Goal: Information Seeking & Learning: Learn about a topic

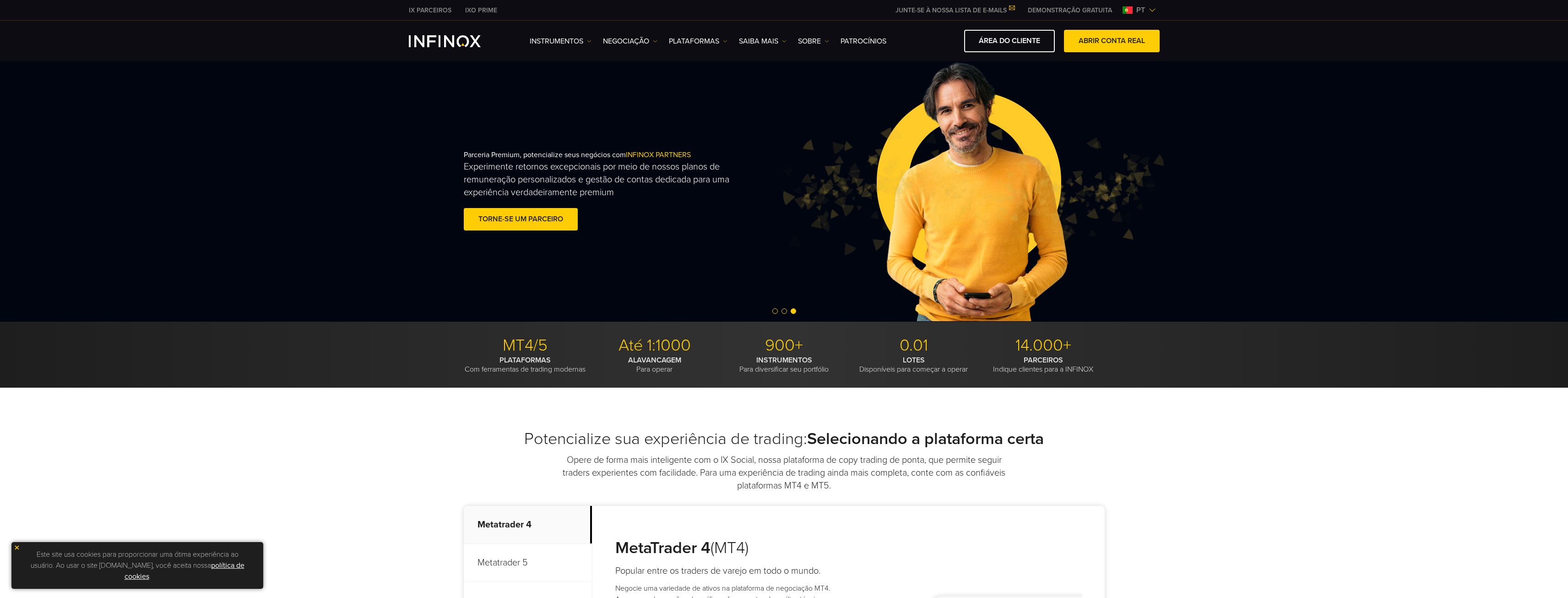
drag, startPoint x: 1359, startPoint y: 454, endPoint x: 1349, endPoint y: 452, distance: 10.2
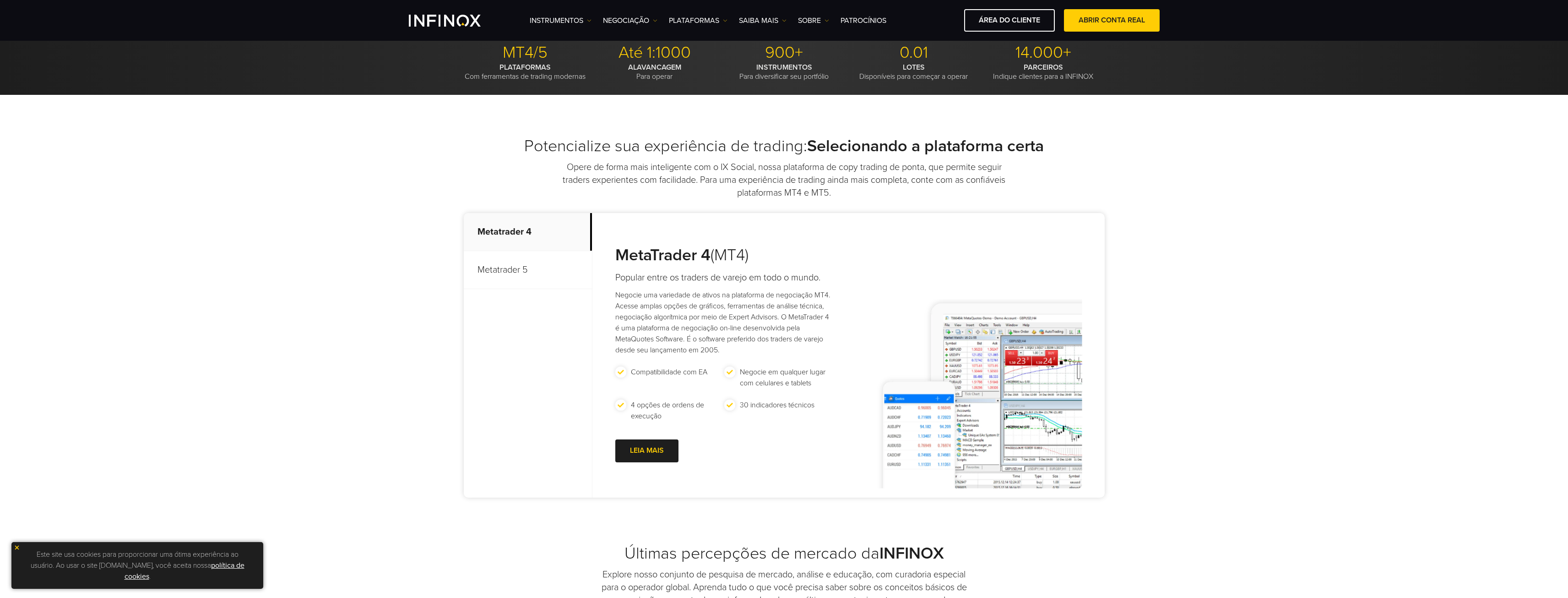
click at [522, 267] on p "Metatrader 5" at bounding box center [528, 270] width 128 height 38
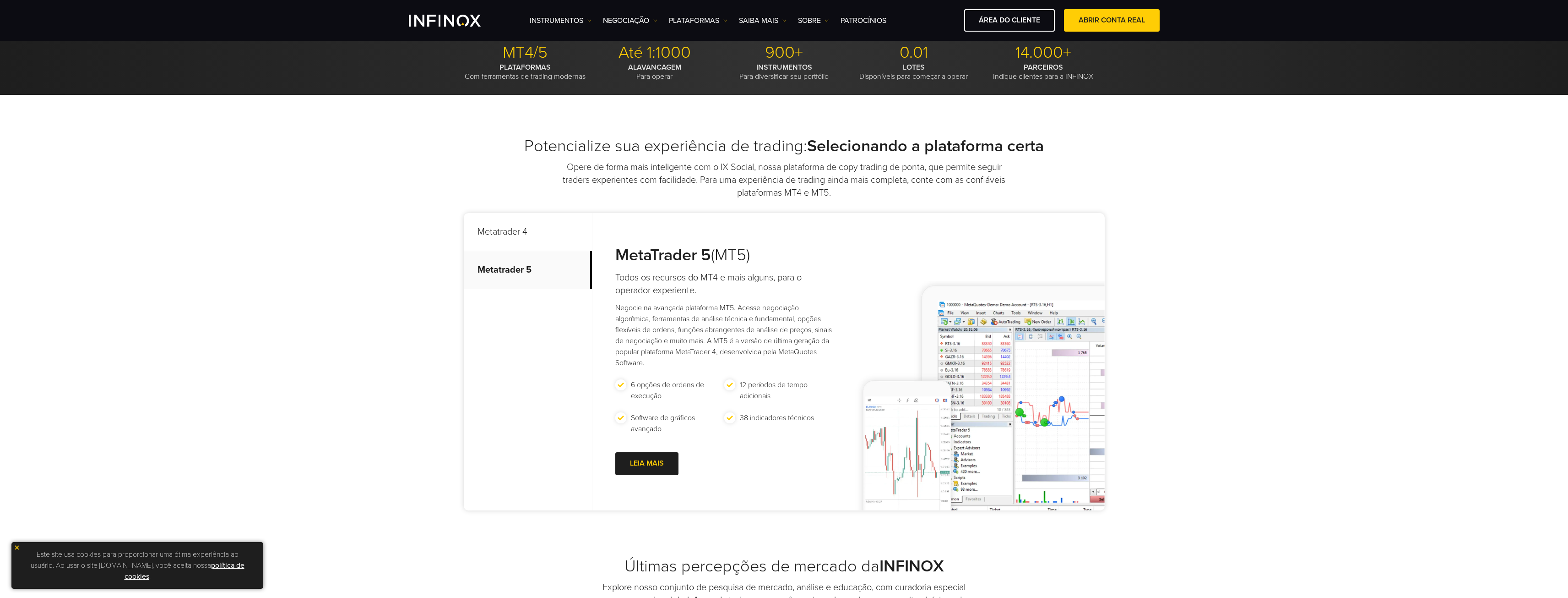
click at [529, 239] on p "Metatrader 4" at bounding box center [528, 232] width 128 height 38
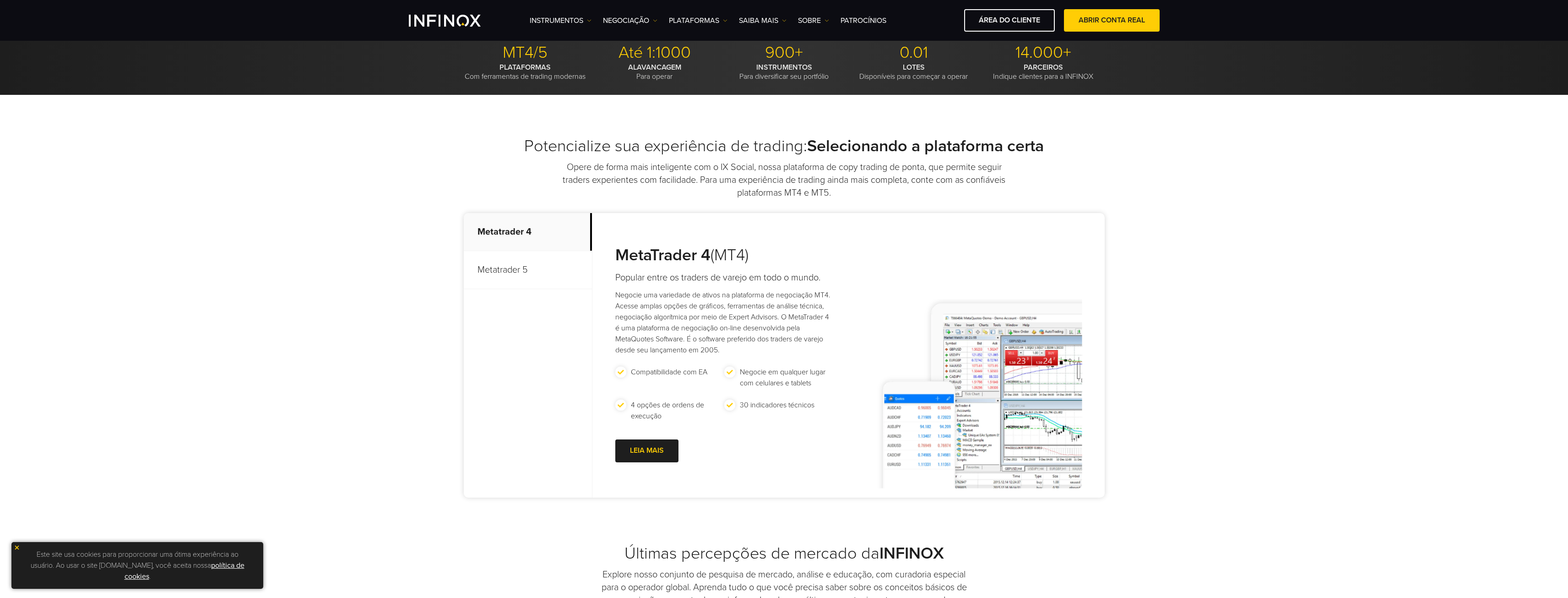
click at [528, 258] on p "Metatrader 5" at bounding box center [528, 270] width 128 height 38
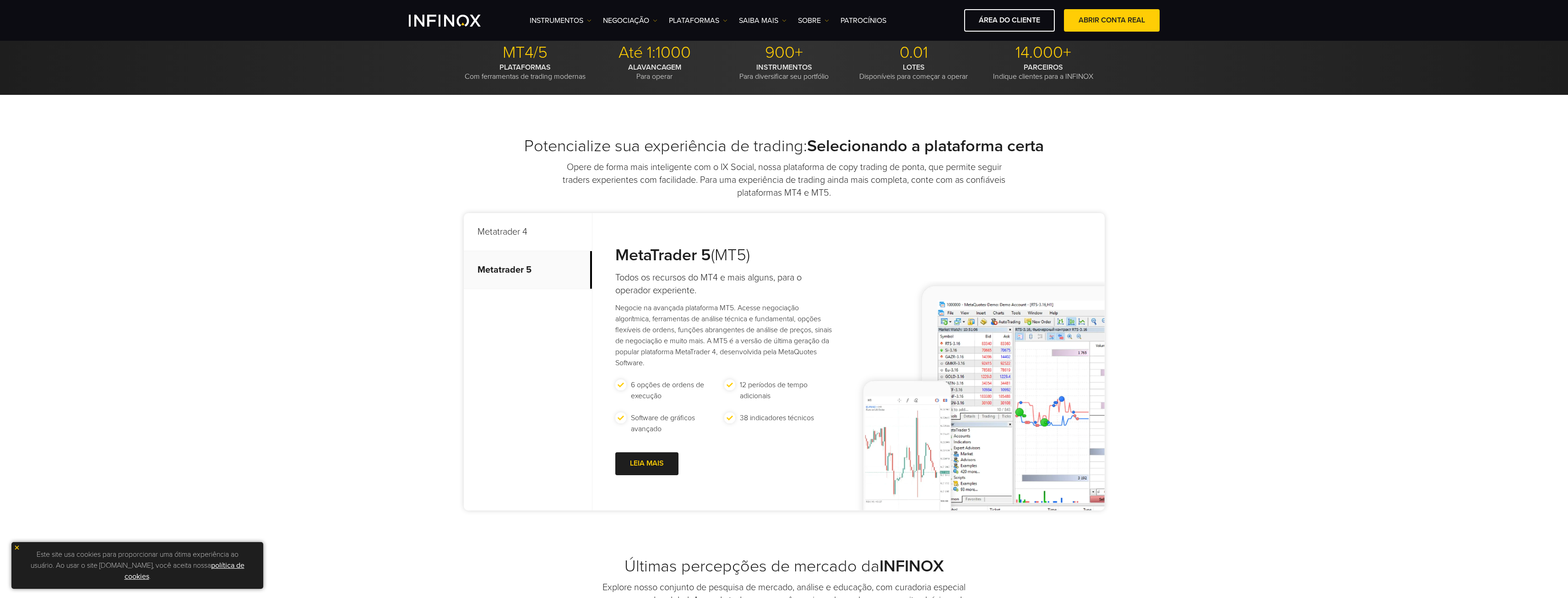
click at [524, 233] on p "Metatrader 4" at bounding box center [528, 232] width 128 height 38
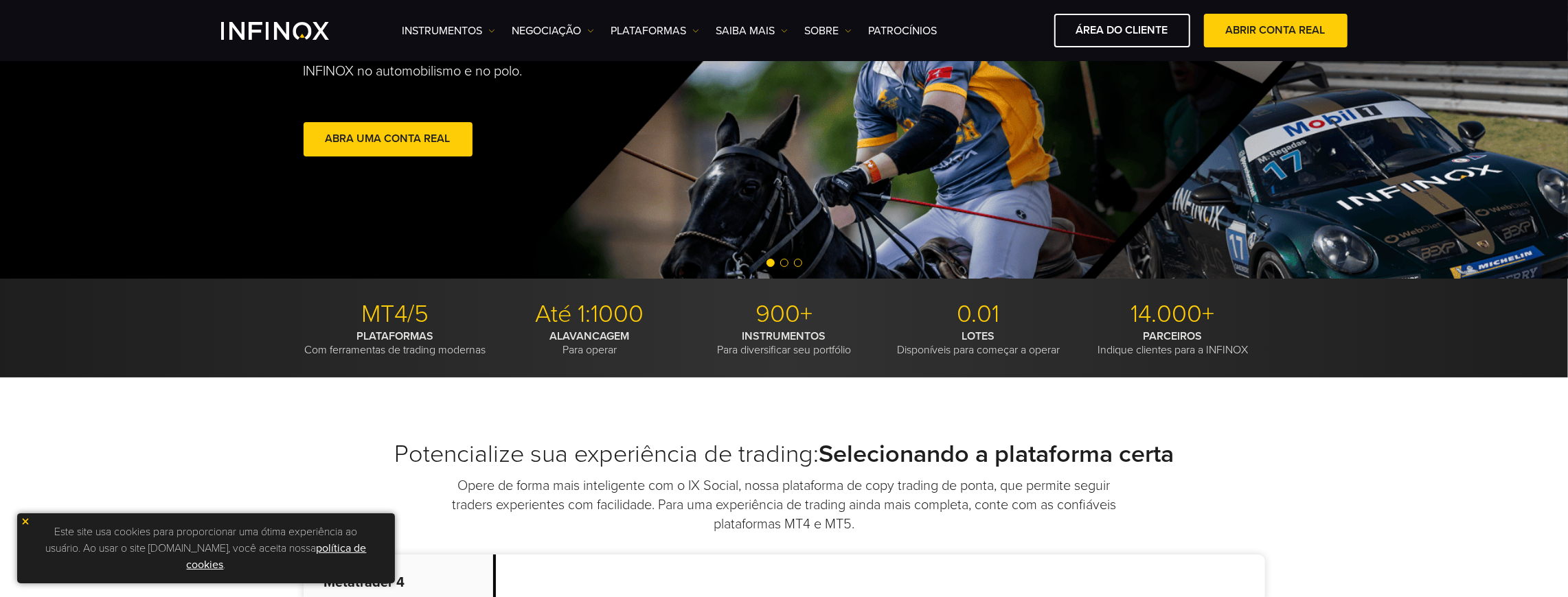
scroll to position [183, 0]
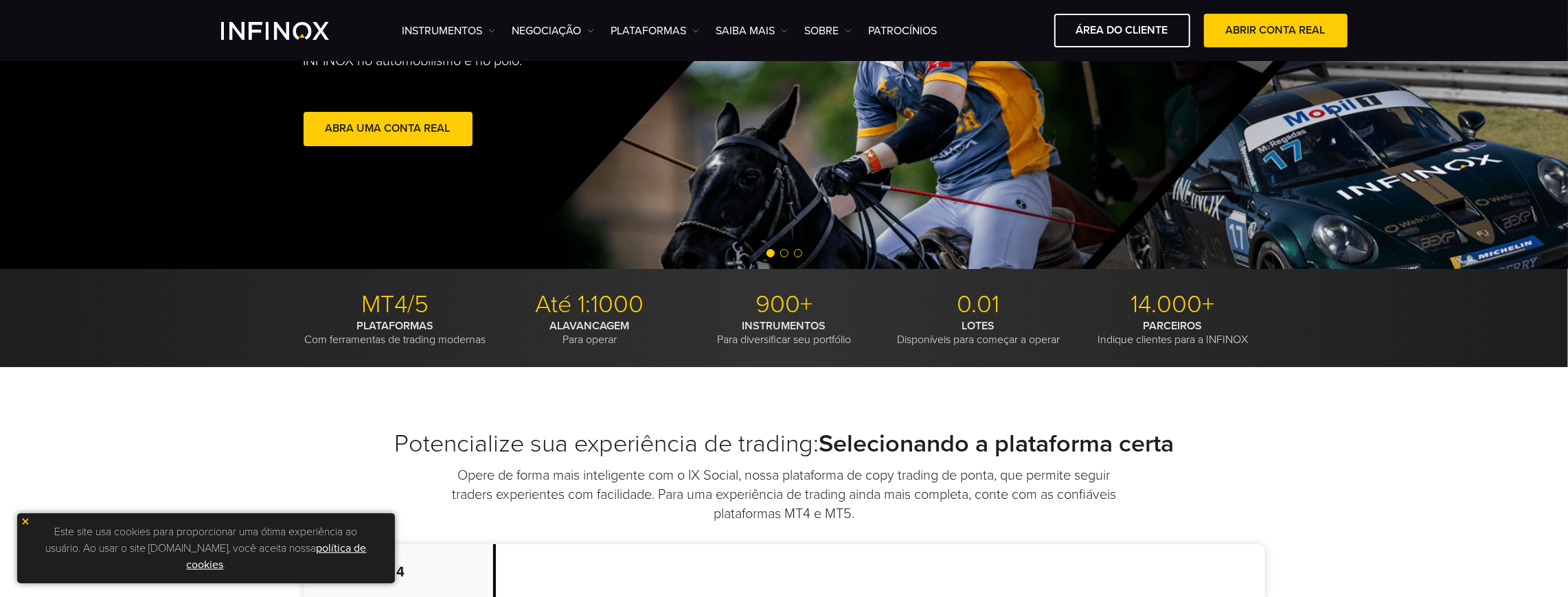
click at [23, 523] on img at bounding box center [26, 521] width 10 height 10
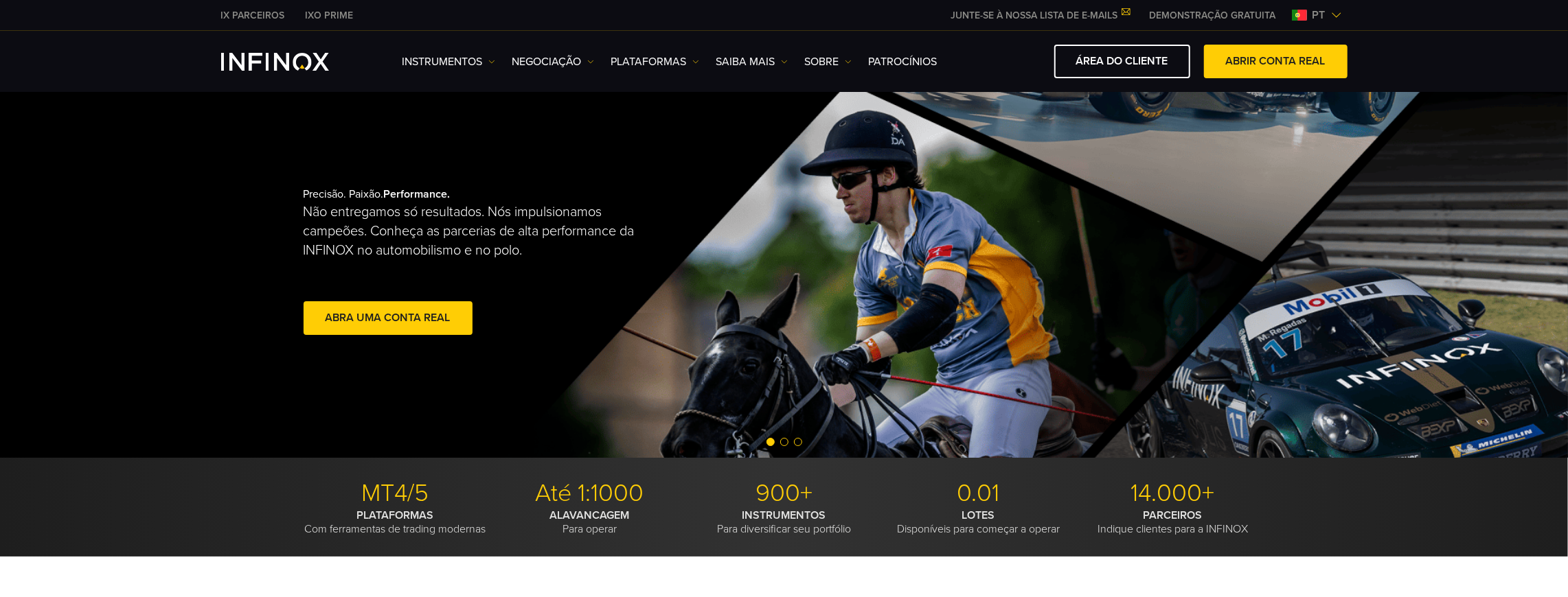
scroll to position [0, 0]
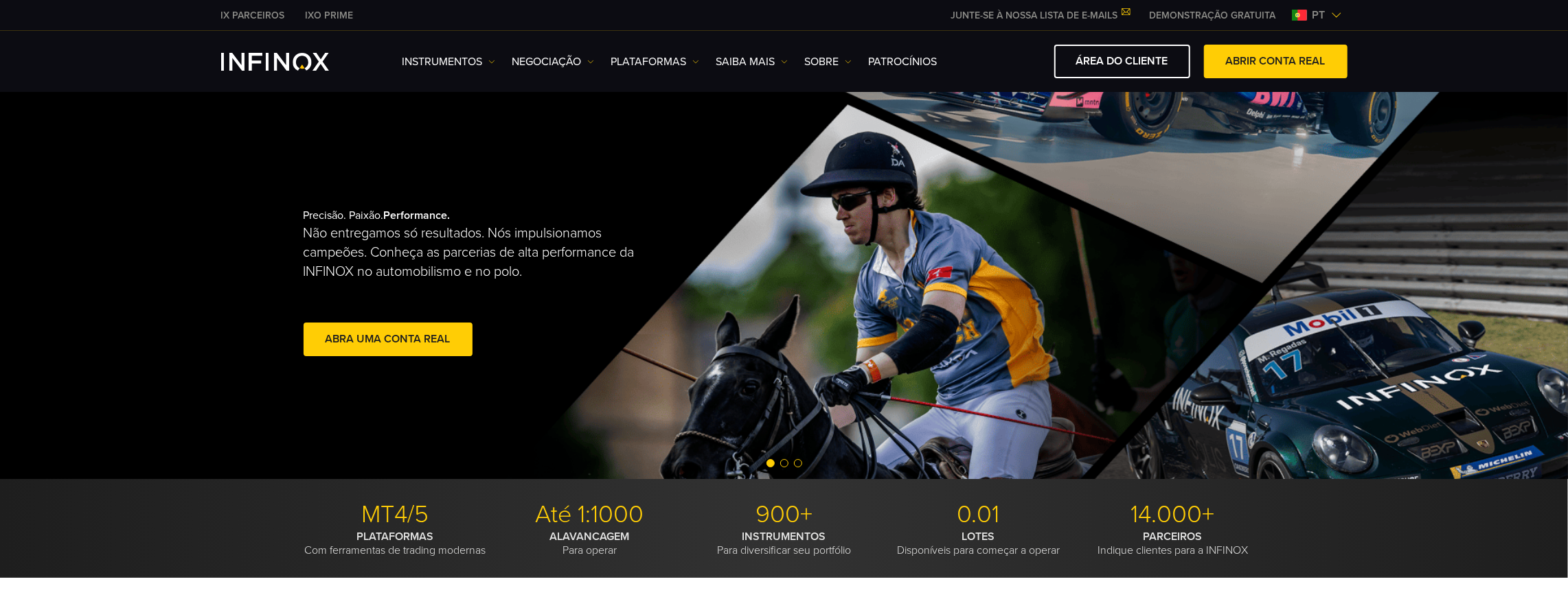
click at [785, 463] on span "Go to slide 2" at bounding box center [784, 463] width 8 height 8
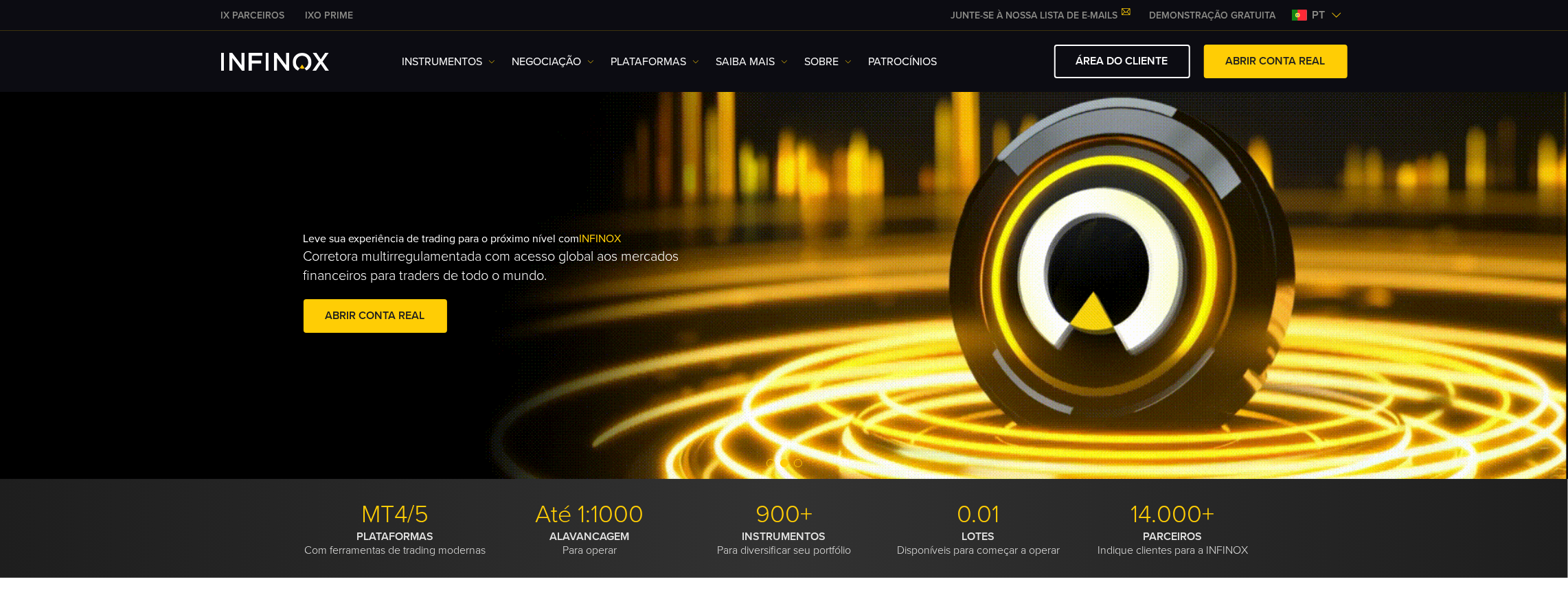
click at [799, 462] on span "Go to slide 3" at bounding box center [797, 463] width 8 height 8
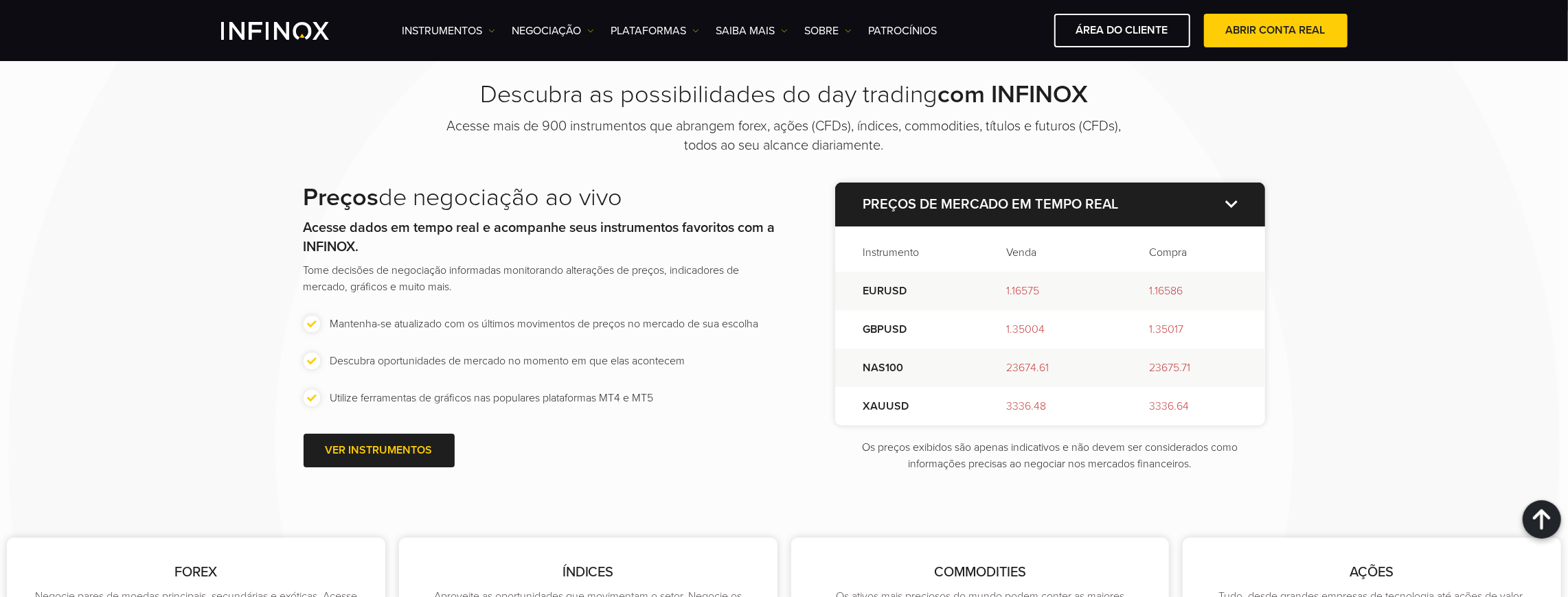
scroll to position [1693, 0]
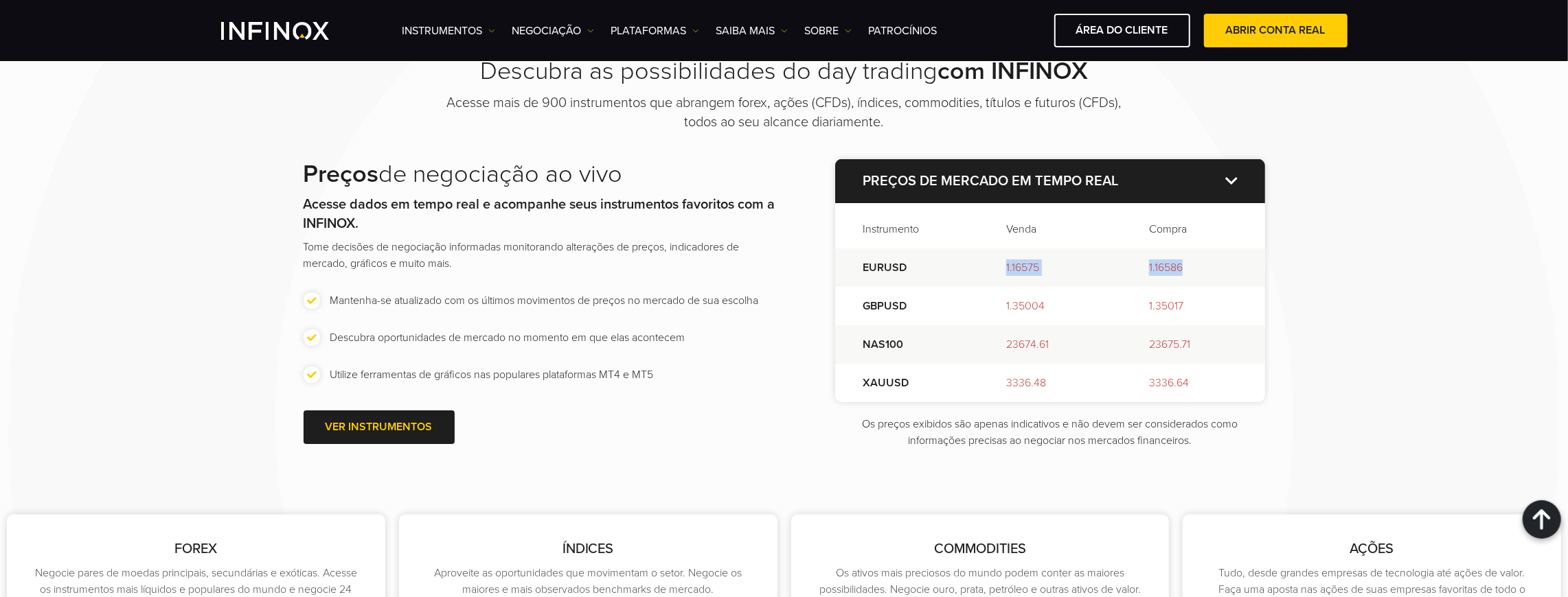
drag, startPoint x: 1000, startPoint y: 262, endPoint x: 1224, endPoint y: 270, distance: 224.1
click at [1224, 270] on tr "EURUSD 1.16575 1.16586" at bounding box center [1050, 267] width 429 height 38
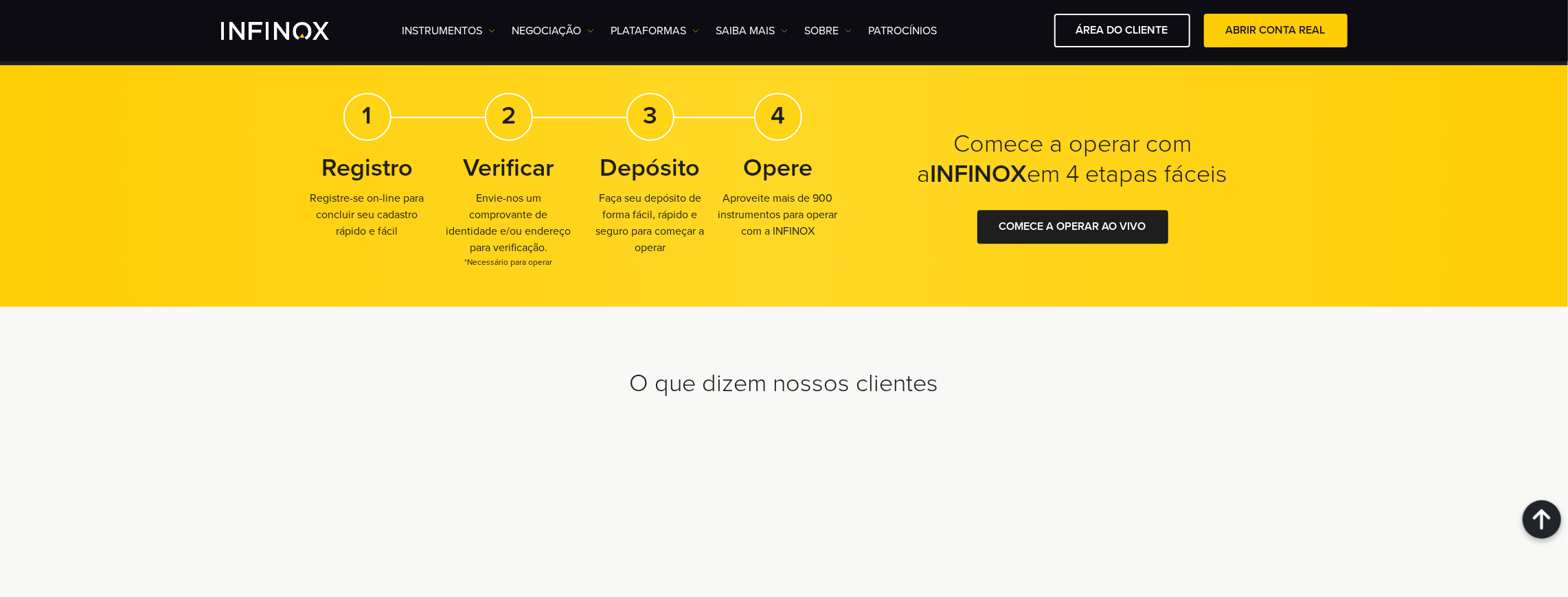
scroll to position [3707, 0]
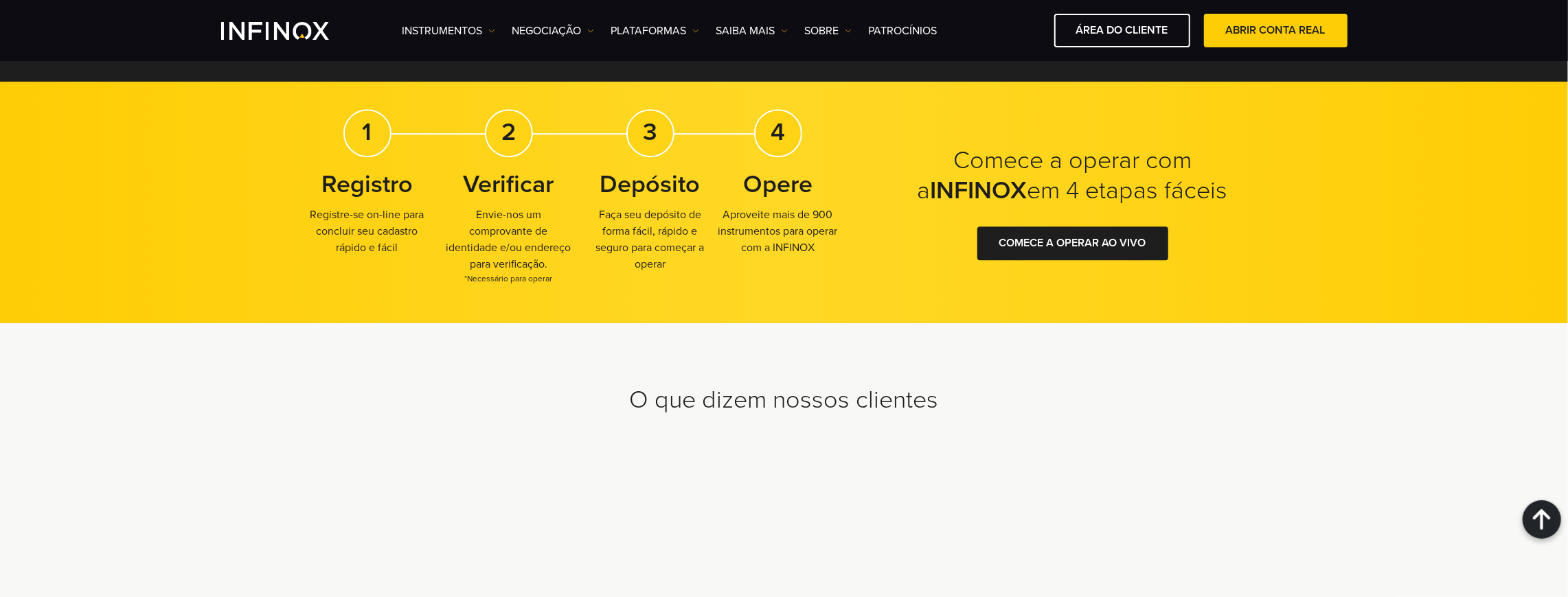
drag, startPoint x: 826, startPoint y: 391, endPoint x: 828, endPoint y: 419, distance: 28.1
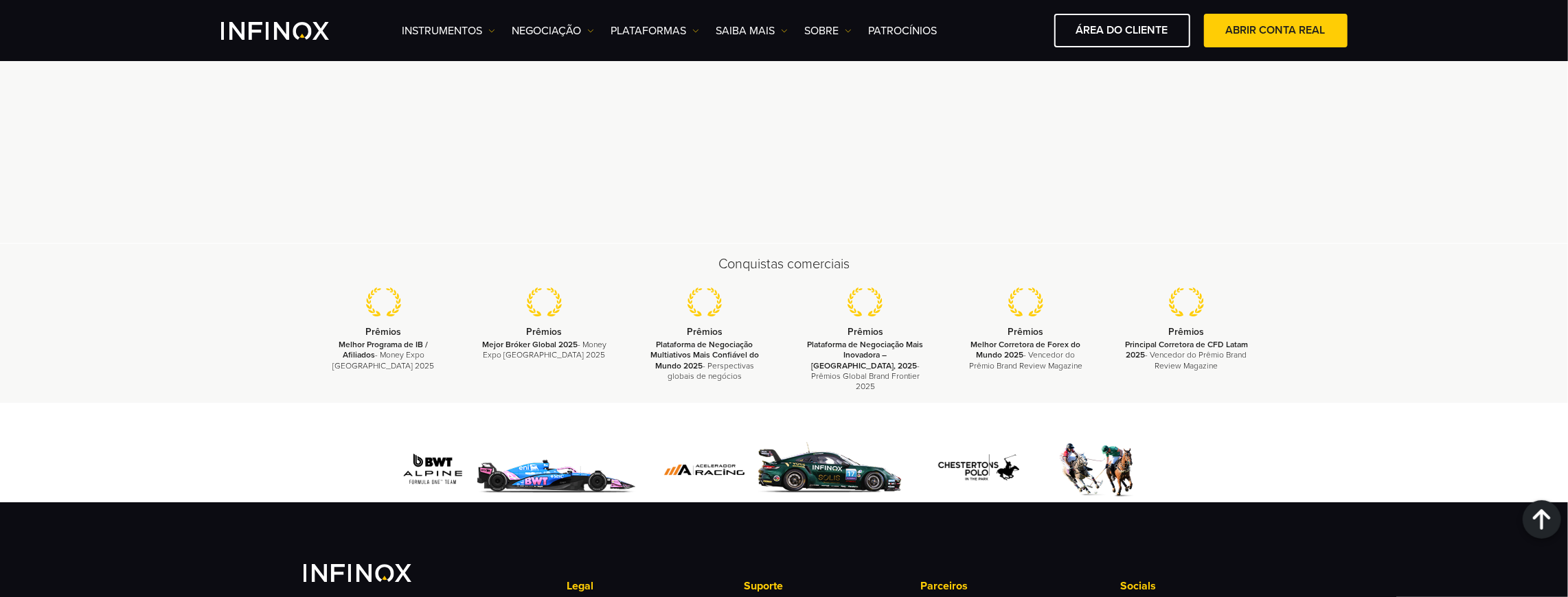
scroll to position [4366, 0]
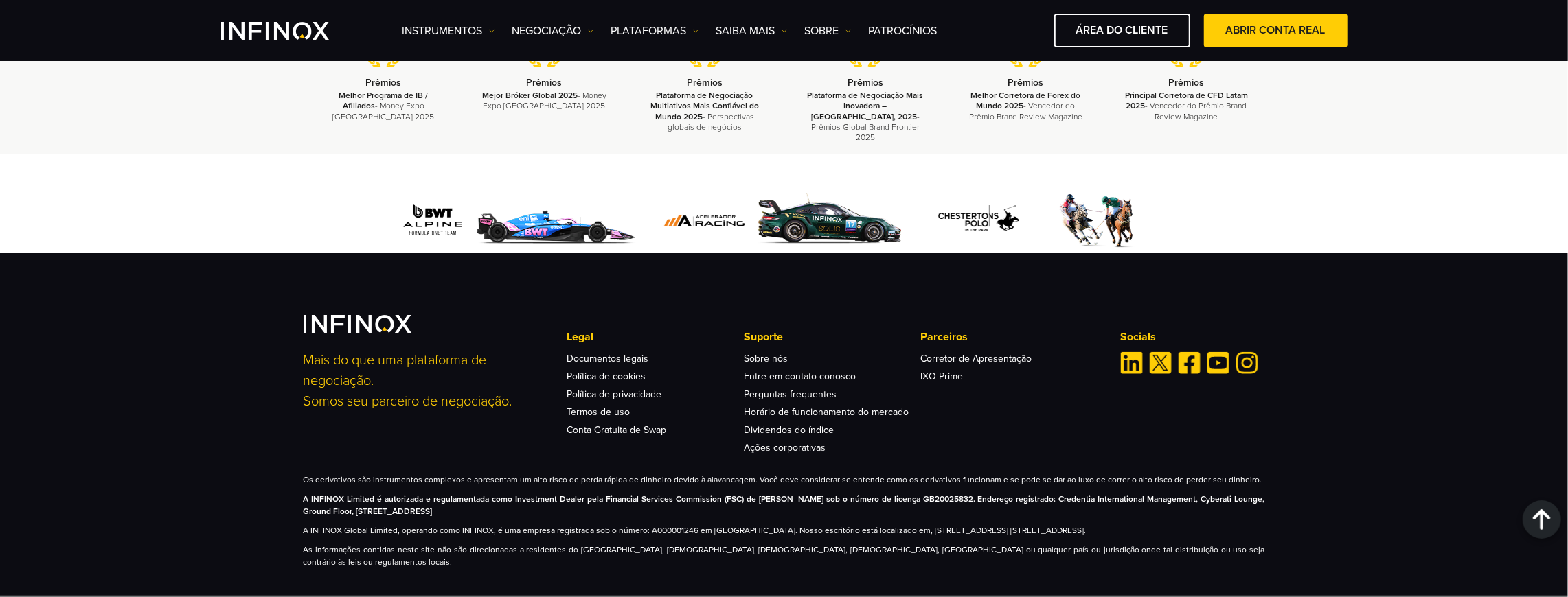
click at [658, 286] on div "Mais do que uma plataforma de negociação. Somos seu parceiro de negociação. Leg…" at bounding box center [784, 424] width 1568 height 342
